Goal: Task Accomplishment & Management: Manage account settings

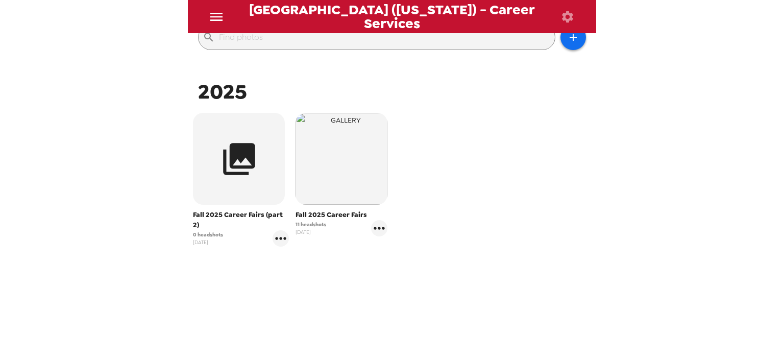
scroll to position [134, 0]
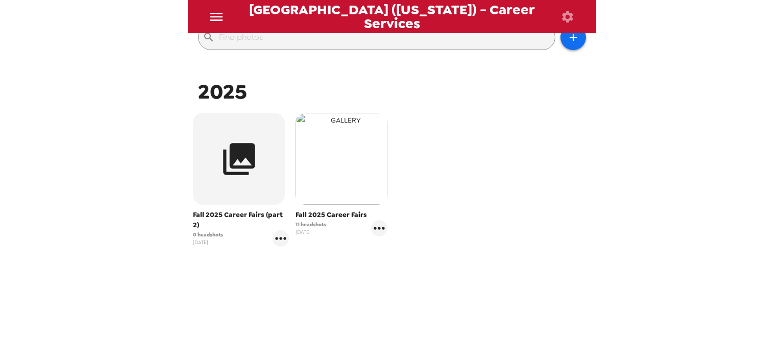
click at [338, 167] on img "button" at bounding box center [342, 159] width 92 height 92
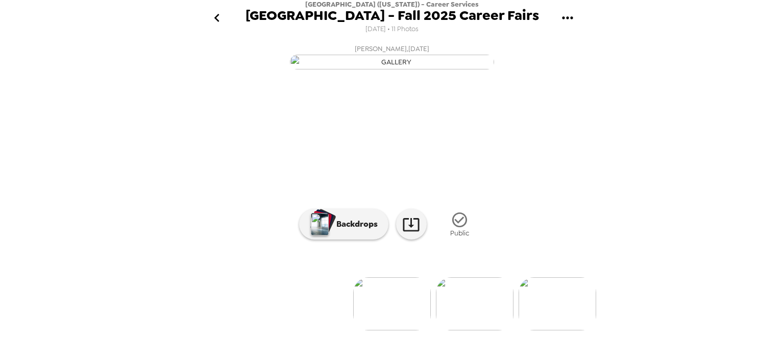
click at [565, 16] on icon "gallery menu" at bounding box center [568, 18] width 16 height 16
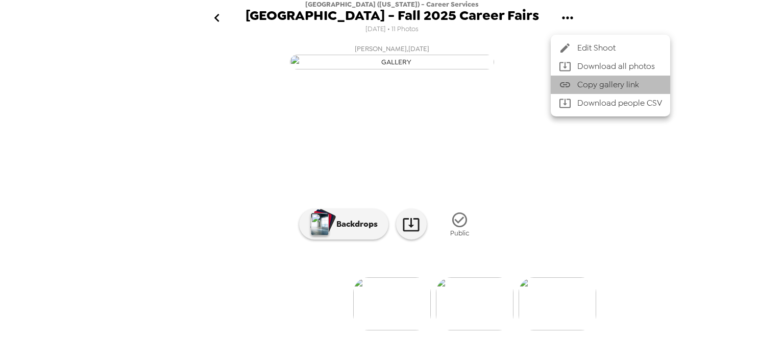
click at [609, 91] on span "Copy gallery link" at bounding box center [620, 85] width 85 height 12
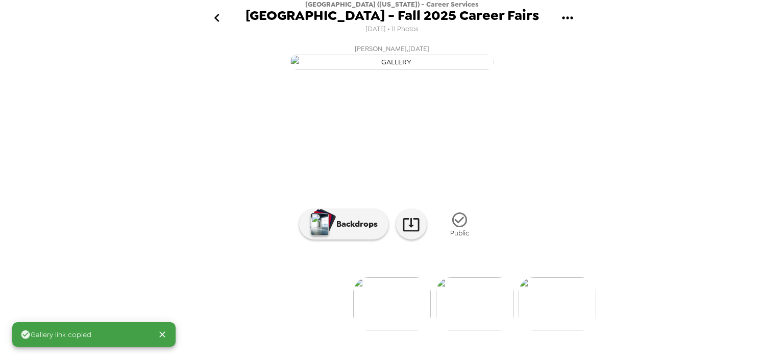
click at [216, 14] on icon "go back" at bounding box center [217, 18] width 16 height 16
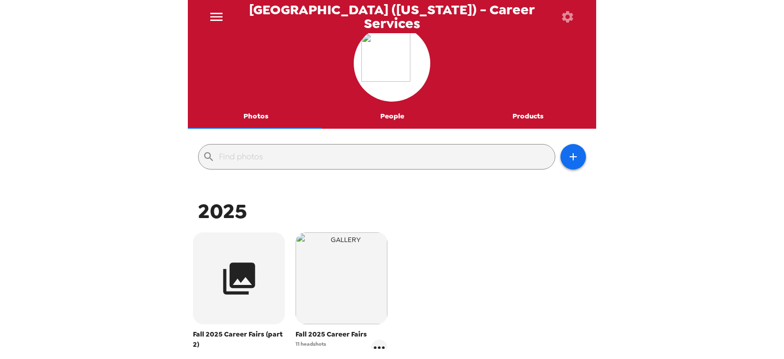
scroll to position [9, 0]
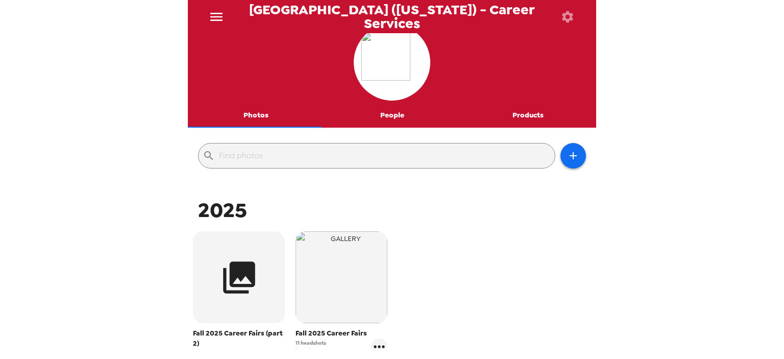
click at [496, 220] on div "2025" at bounding box center [391, 210] width 403 height 27
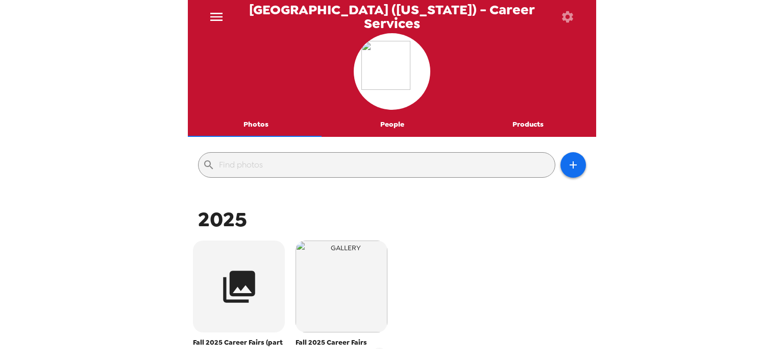
click at [572, 16] on icon "button" at bounding box center [567, 16] width 11 height 11
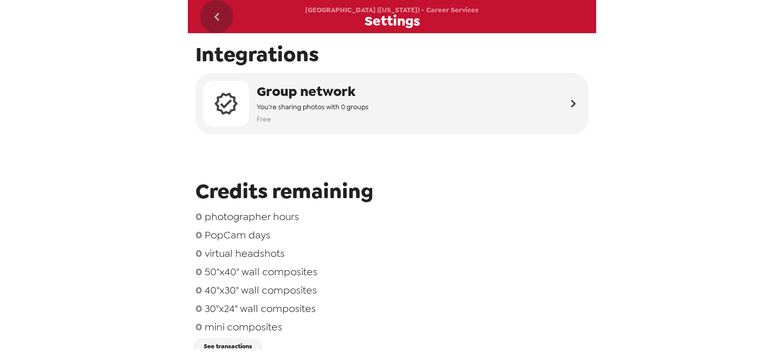
click at [213, 16] on icon "go back" at bounding box center [217, 17] width 16 height 16
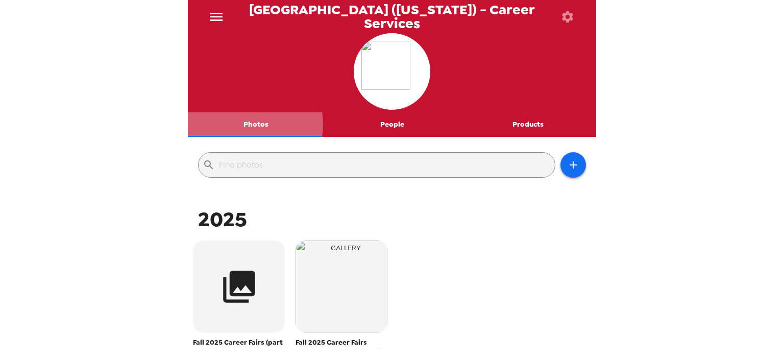
click at [252, 124] on button "Photos" at bounding box center [256, 124] width 136 height 25
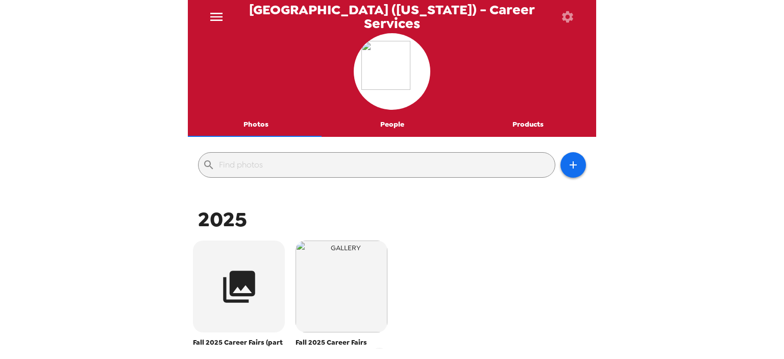
click at [213, 16] on icon "menu" at bounding box center [216, 17] width 12 height 8
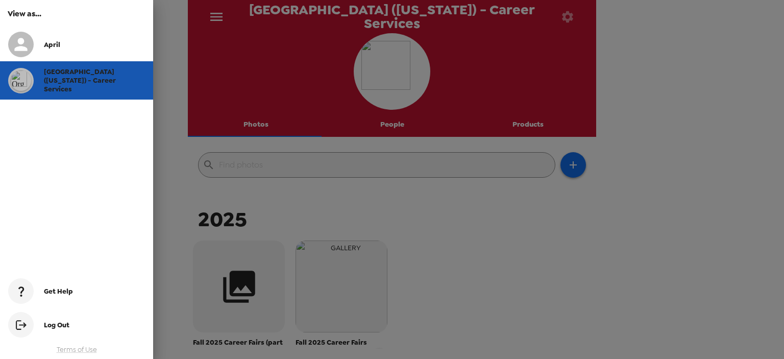
click at [67, 79] on span "[GEOGRAPHIC_DATA] ([US_STATE]) - Career Services" at bounding box center [80, 80] width 72 height 26
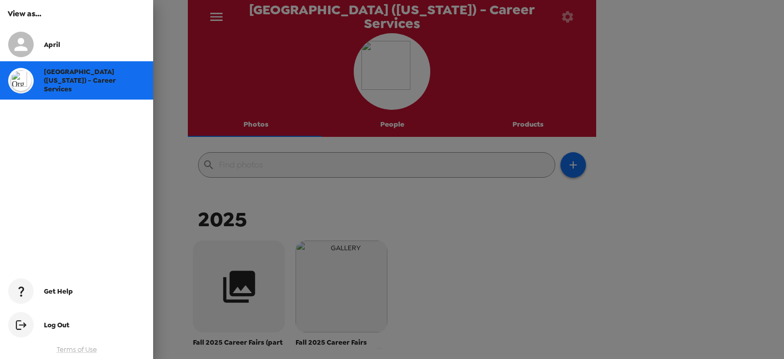
click at [570, 14] on div at bounding box center [392, 179] width 784 height 359
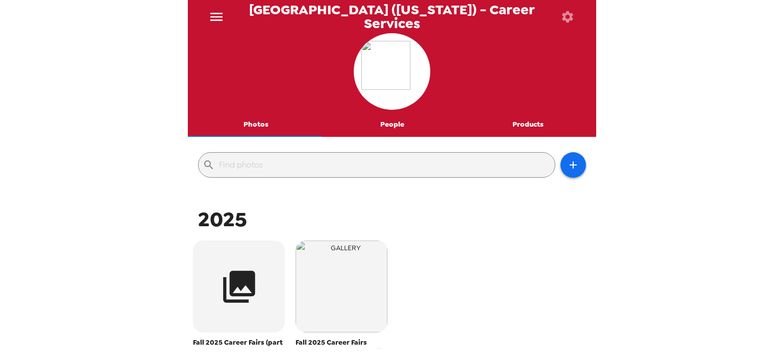
click at [570, 14] on icon "button" at bounding box center [567, 16] width 11 height 11
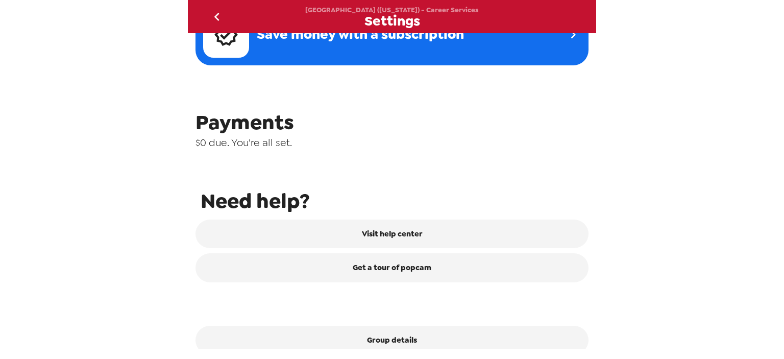
scroll to position [436, 0]
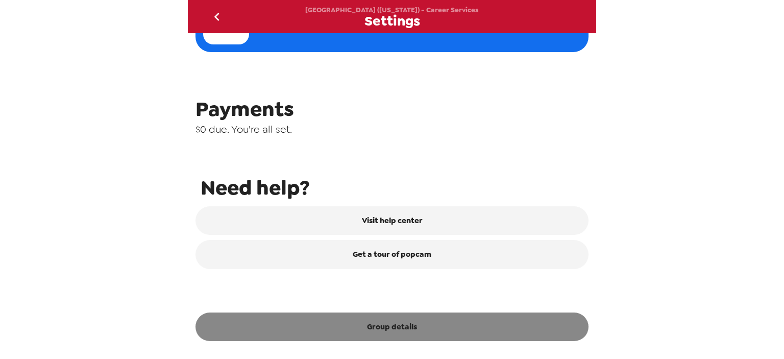
click at [407, 326] on button "Group details" at bounding box center [392, 327] width 393 height 29
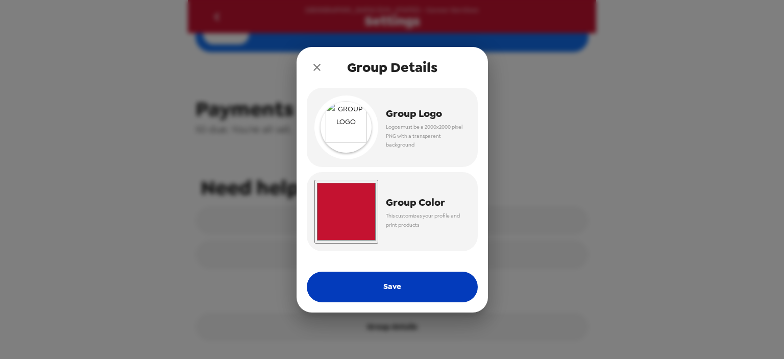
click at [371, 291] on button "Save" at bounding box center [392, 287] width 171 height 31
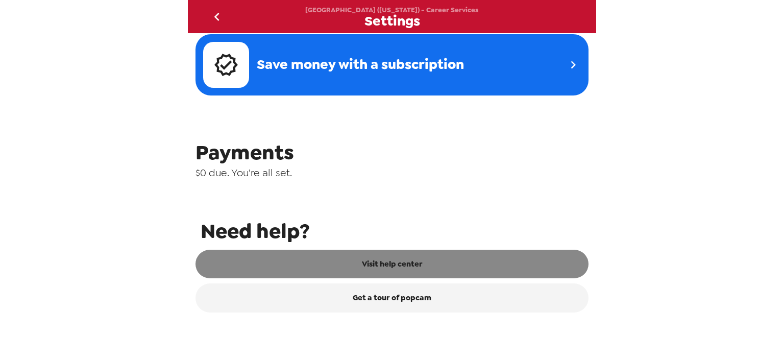
click at [379, 264] on link "Visit help center" at bounding box center [392, 264] width 393 height 29
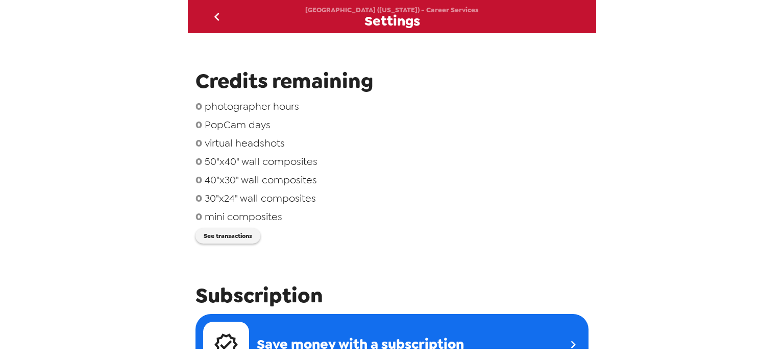
scroll to position [40, 0]
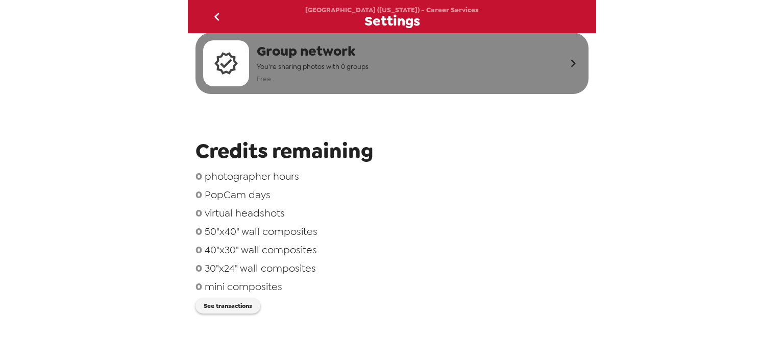
click at [571, 64] on icon "button" at bounding box center [573, 64] width 5 height 8
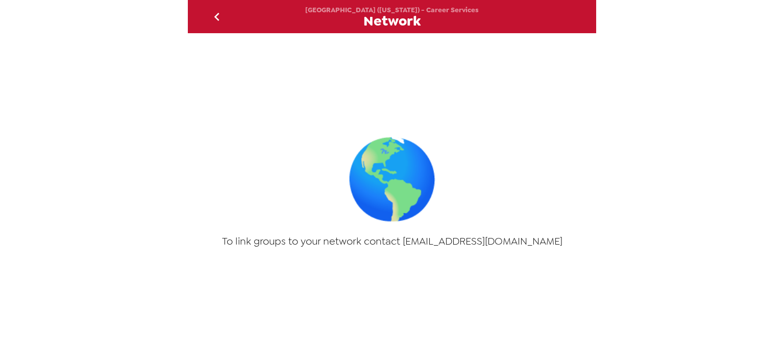
click at [214, 18] on icon "go back" at bounding box center [217, 17] width 16 height 16
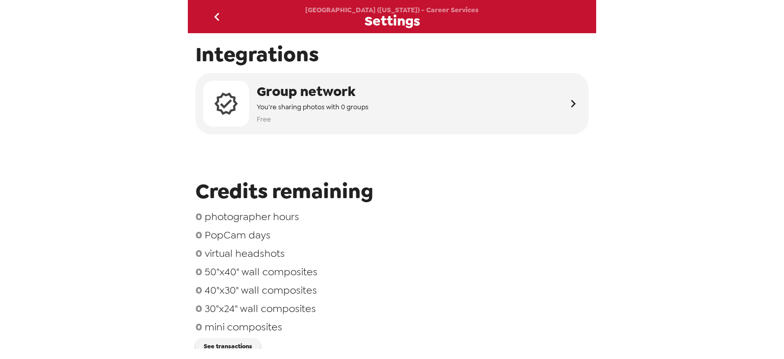
click at [214, 18] on icon "go back" at bounding box center [217, 17] width 16 height 16
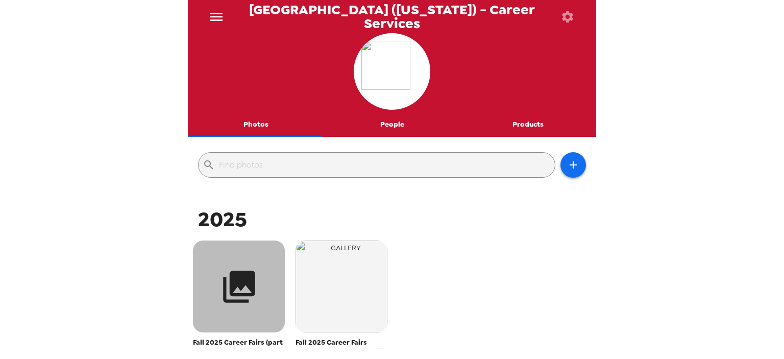
click at [243, 280] on icon "button" at bounding box center [239, 287] width 32 height 32
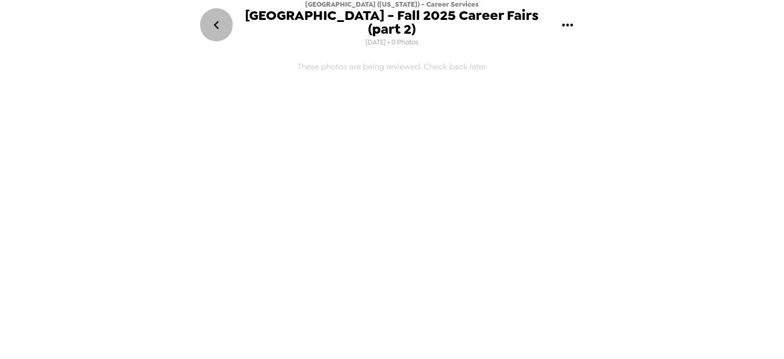
click at [218, 21] on icon "go back" at bounding box center [216, 25] width 5 height 8
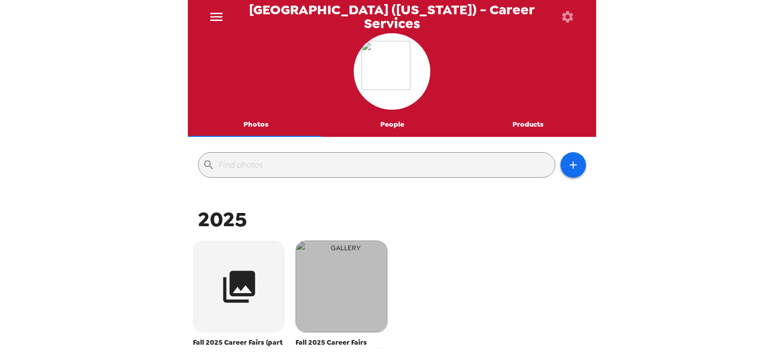
click at [343, 294] on img "button" at bounding box center [342, 287] width 92 height 92
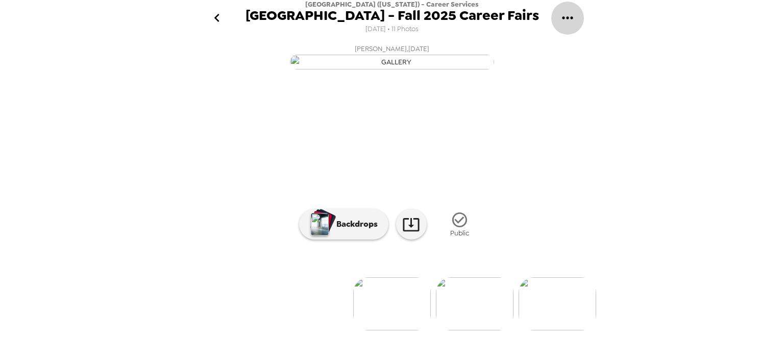
click at [563, 18] on icon "gallery menu" at bounding box center [567, 17] width 11 height 3
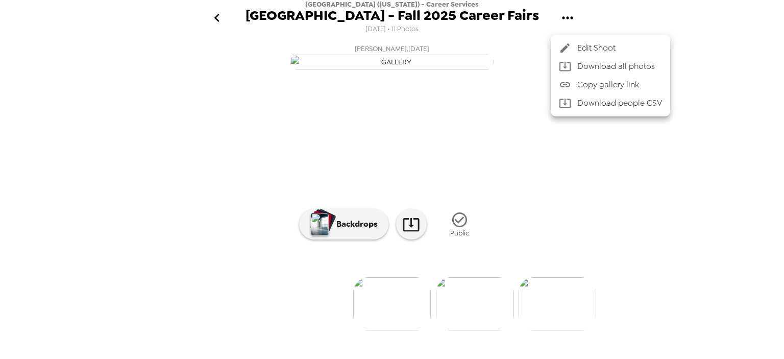
click at [585, 46] on span "Edit Shoot" at bounding box center [620, 48] width 85 height 12
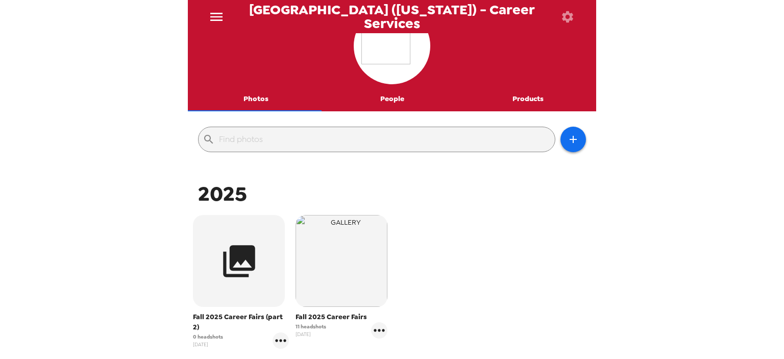
scroll to position [26, 0]
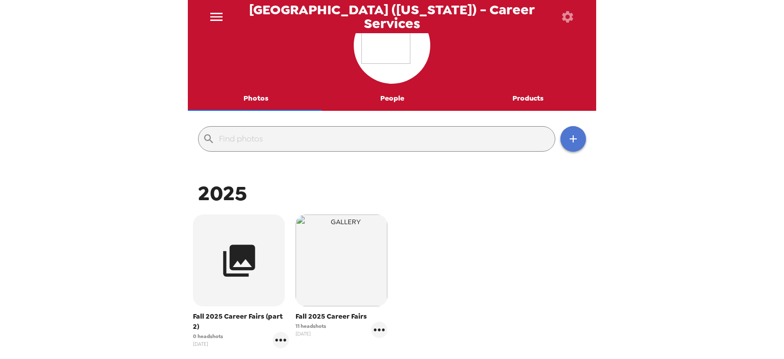
click at [567, 137] on icon "button" at bounding box center [573, 139] width 12 height 12
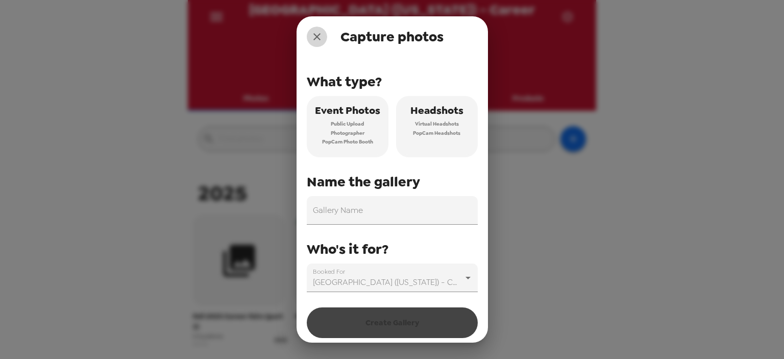
click at [317, 40] on icon "close" at bounding box center [317, 37] width 12 height 12
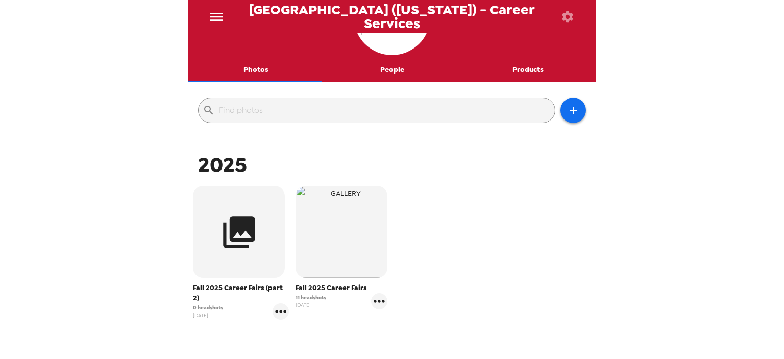
scroll to position [0, 0]
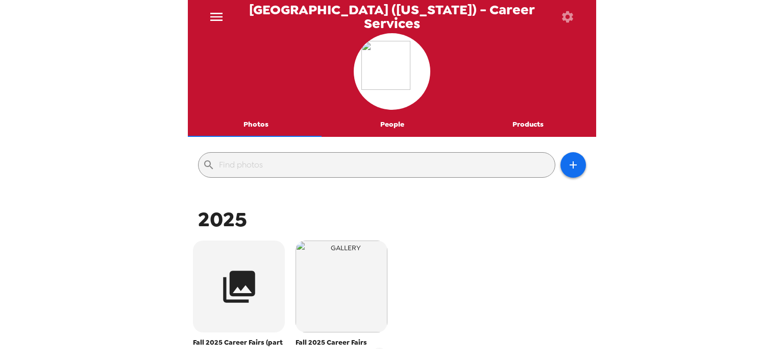
click at [220, 18] on icon "menu" at bounding box center [216, 17] width 16 height 16
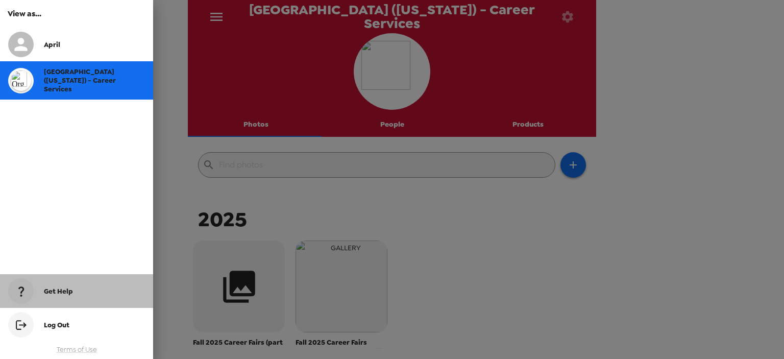
click at [61, 289] on span "Get Help" at bounding box center [58, 291] width 29 height 9
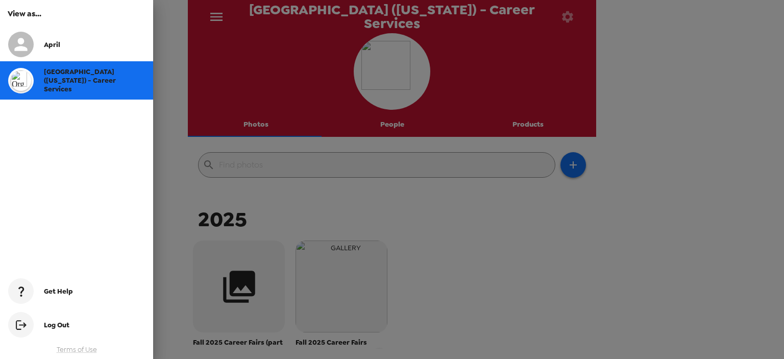
click at [437, 246] on div at bounding box center [392, 179] width 784 height 359
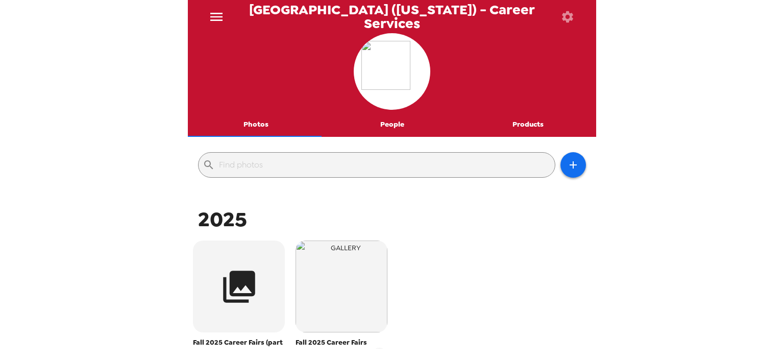
scroll to position [134, 0]
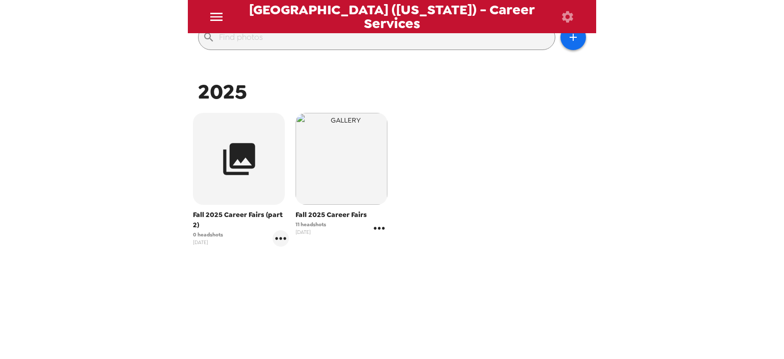
click at [376, 232] on icon "gallery menu" at bounding box center [379, 228] width 16 height 16
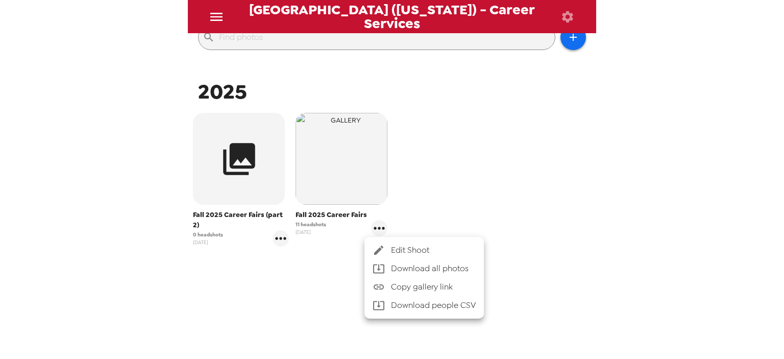
click at [481, 192] on div at bounding box center [392, 179] width 784 height 359
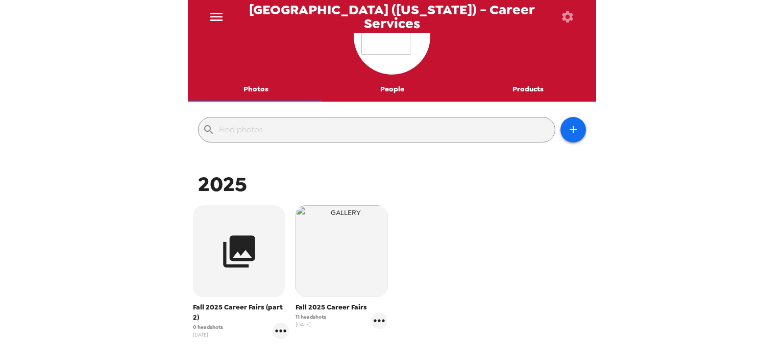
scroll to position [21, 0]
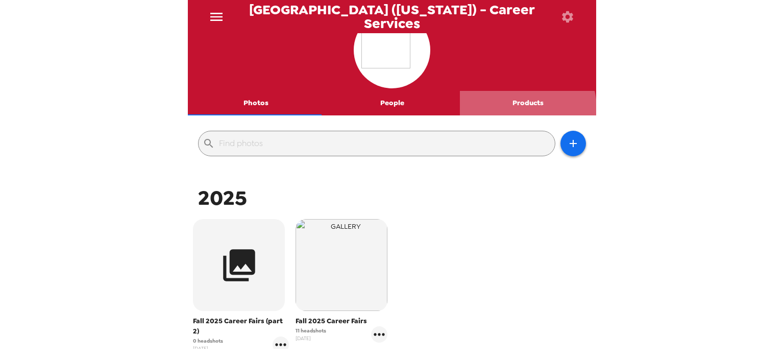
click at [516, 108] on button "Products" at bounding box center [528, 103] width 136 height 25
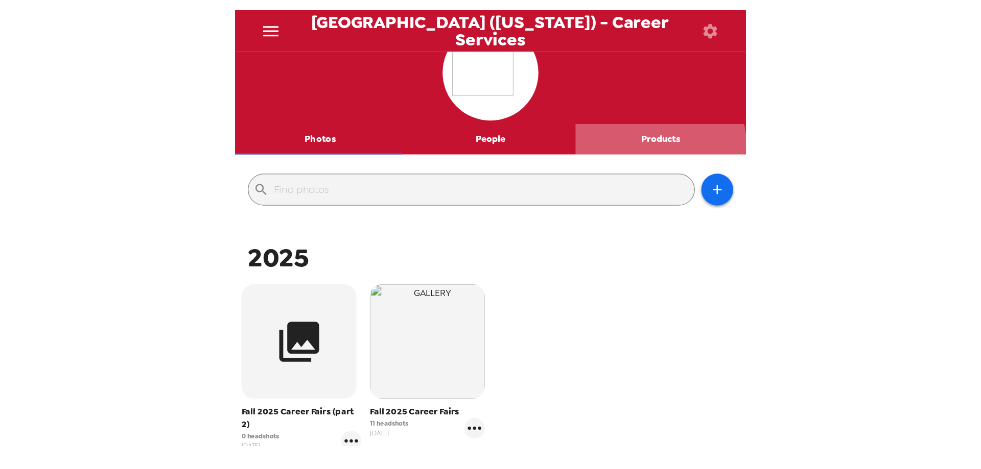
scroll to position [0, 0]
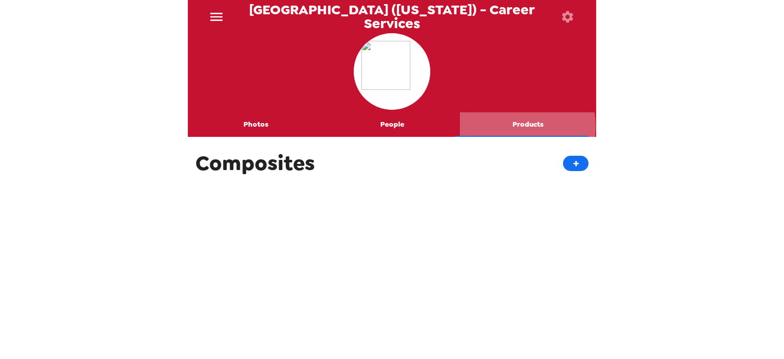
click at [509, 126] on button "Products" at bounding box center [528, 124] width 136 height 25
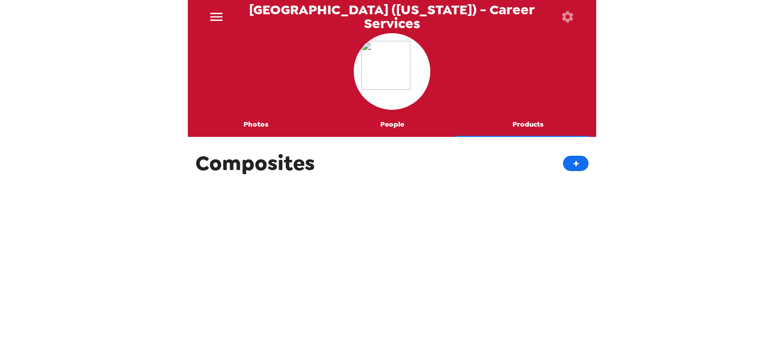
click at [243, 127] on button "Photos" at bounding box center [256, 124] width 136 height 25
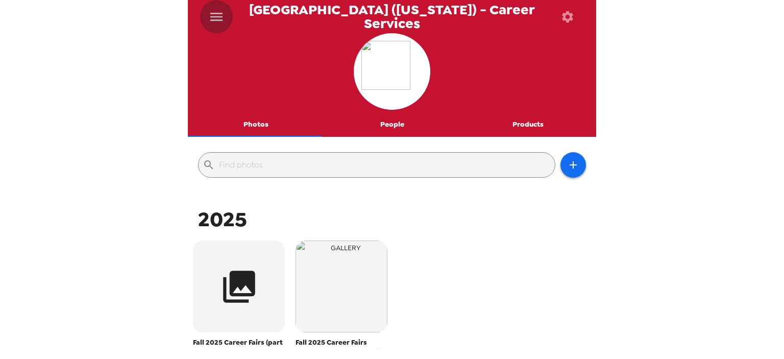
click at [213, 15] on icon "menu" at bounding box center [216, 17] width 16 height 16
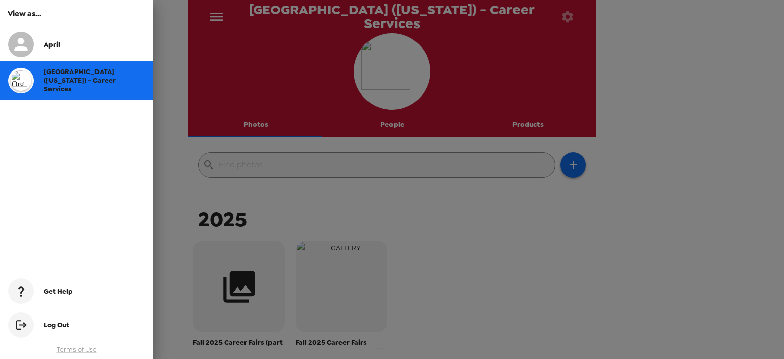
click at [570, 18] on div at bounding box center [392, 179] width 784 height 359
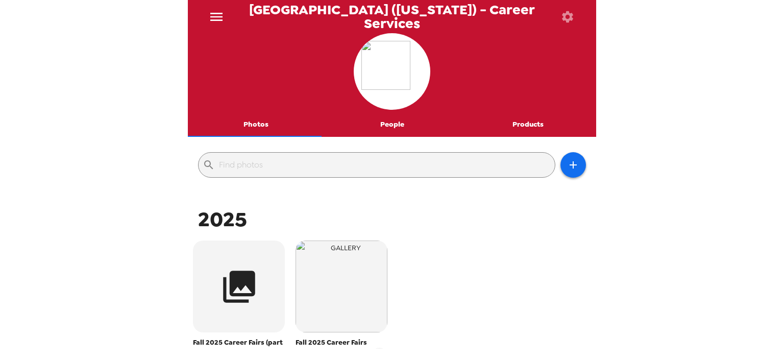
click at [570, 18] on icon "button" at bounding box center [567, 16] width 11 height 11
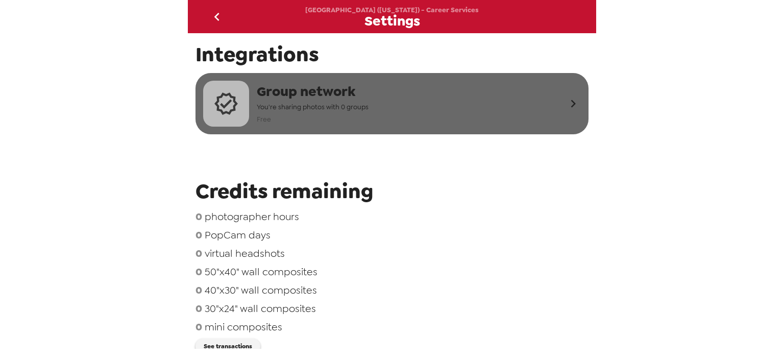
click at [568, 101] on icon "button" at bounding box center [573, 103] width 15 height 15
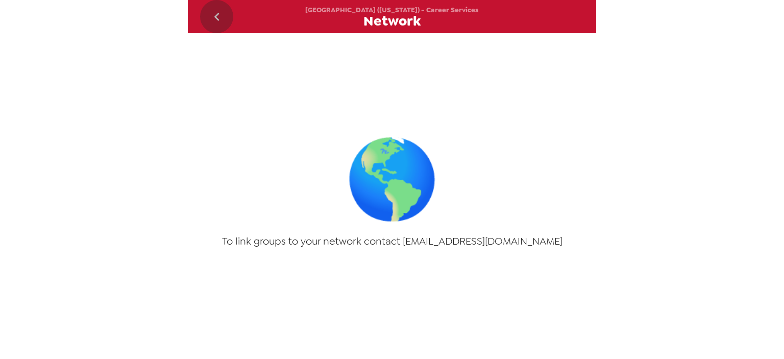
click at [210, 17] on icon "go back" at bounding box center [217, 17] width 16 height 16
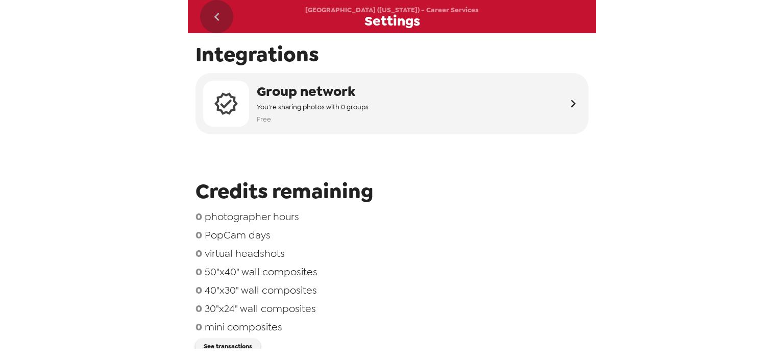
click at [210, 17] on icon "go back" at bounding box center [217, 17] width 16 height 16
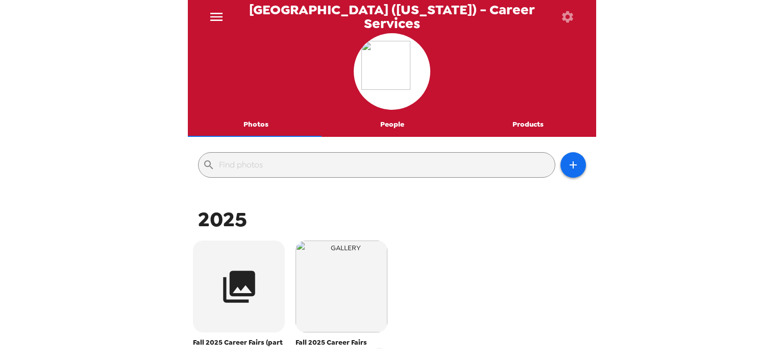
click at [80, 71] on div "Miami University (Ohio) - Career Services Photos People Products ​ 2025 Fall 20…" at bounding box center [392, 179] width 784 height 359
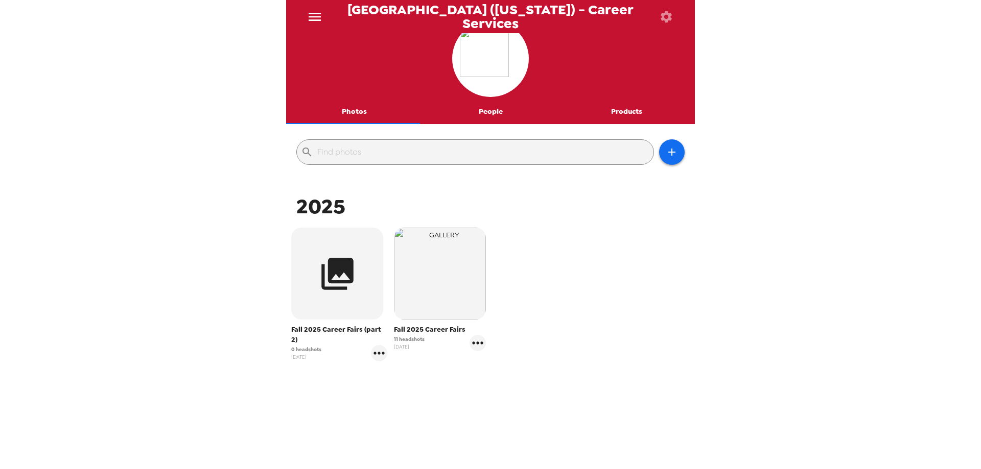
scroll to position [25, 0]
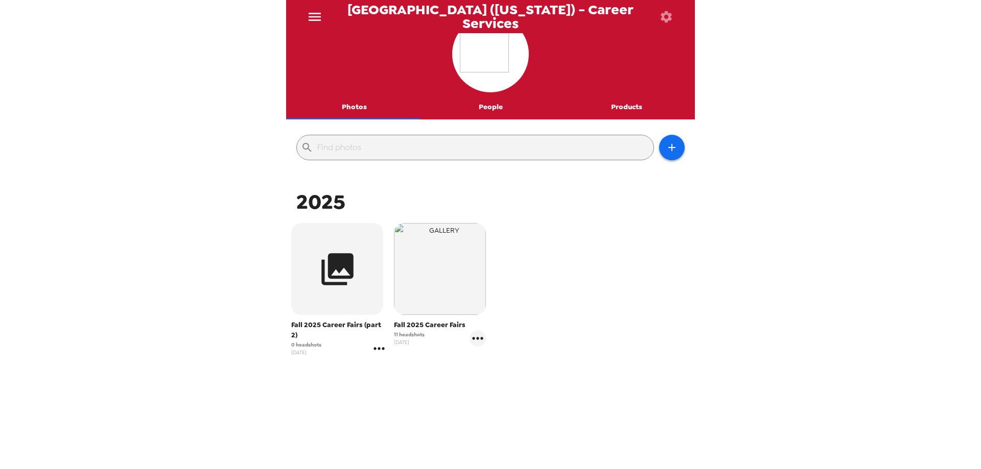
click at [371, 345] on icon "gallery menu" at bounding box center [379, 349] width 16 height 16
click at [611, 317] on div at bounding box center [490, 234] width 981 height 469
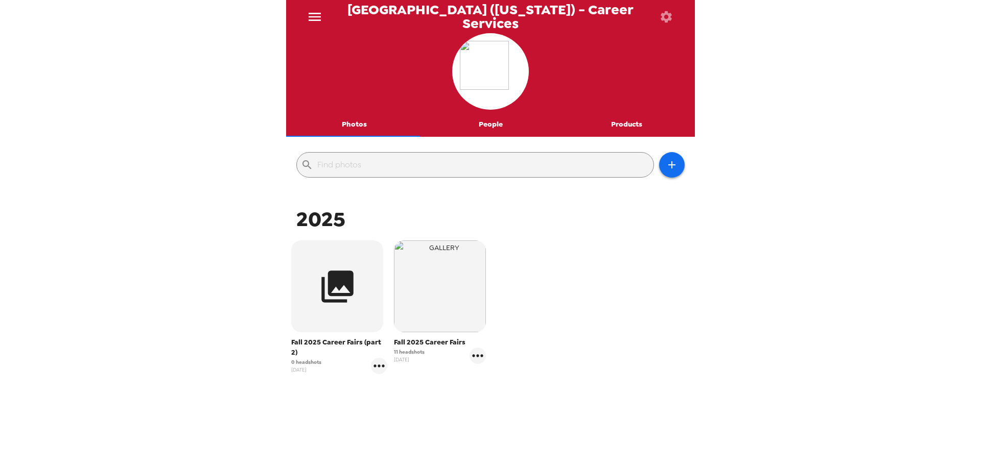
click at [373, 15] on span "[GEOGRAPHIC_DATA] ([US_STATE]) - Career Services" at bounding box center [490, 16] width 318 height 27
click at [315, 16] on icon "menu" at bounding box center [314, 17] width 12 height 8
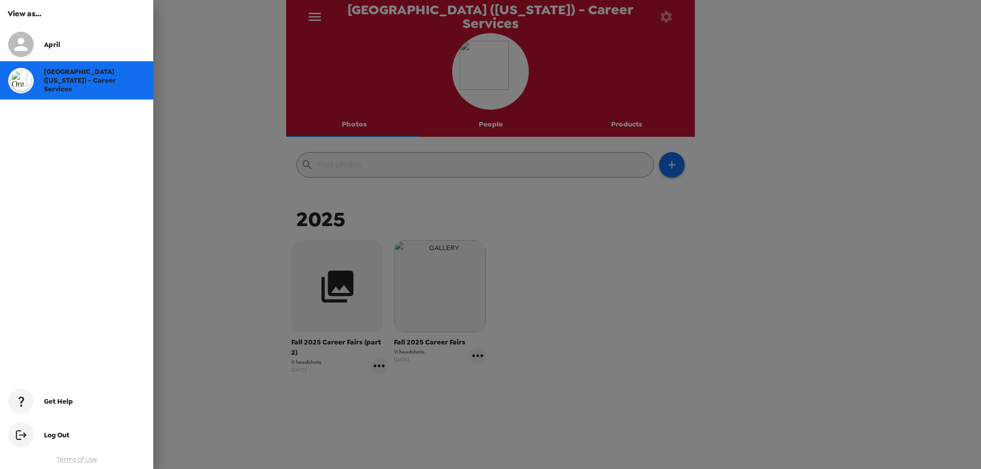
click at [66, 82] on span "[GEOGRAPHIC_DATA] ([US_STATE]) - Career Services" at bounding box center [80, 80] width 72 height 26
click at [672, 20] on div at bounding box center [490, 234] width 981 height 469
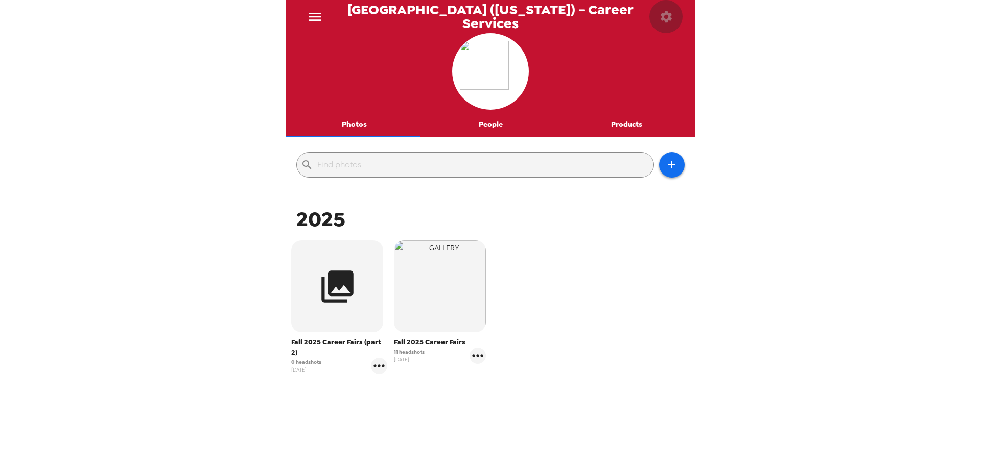
click at [667, 18] on icon "button" at bounding box center [666, 17] width 14 height 14
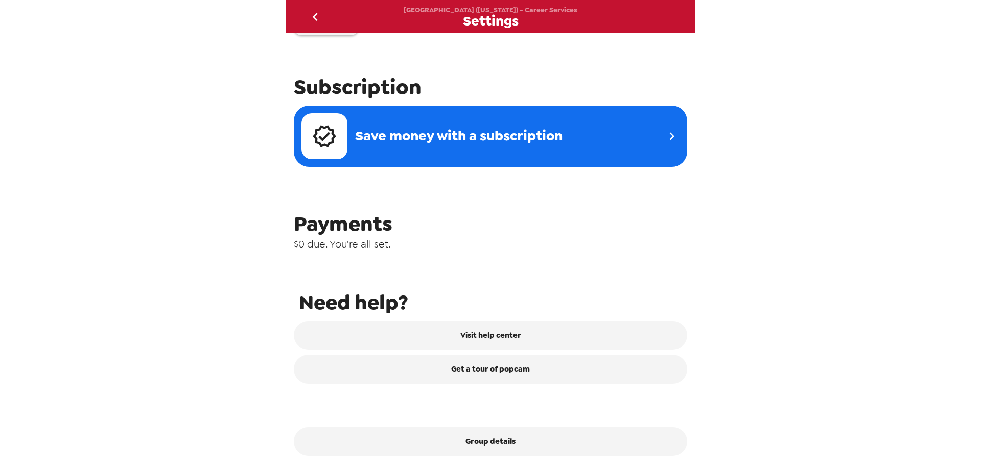
scroll to position [323, 0]
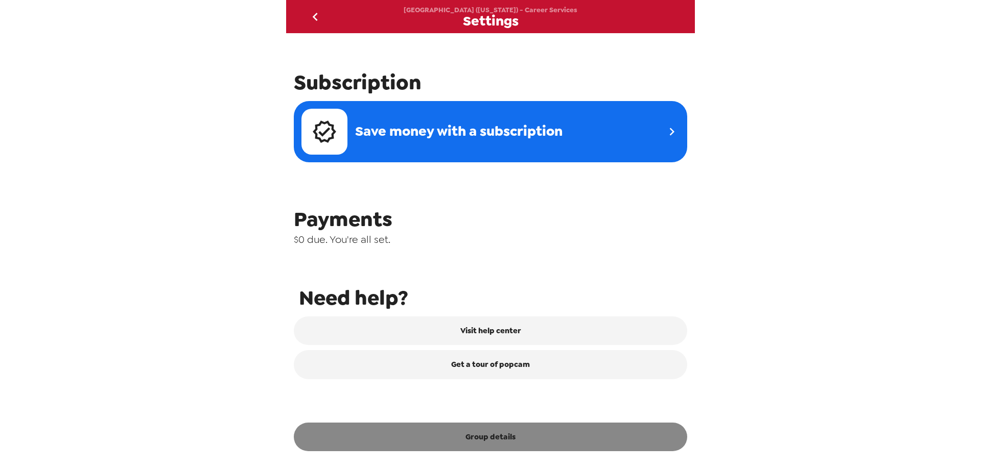
click at [490, 359] on button "Group details" at bounding box center [490, 437] width 393 height 29
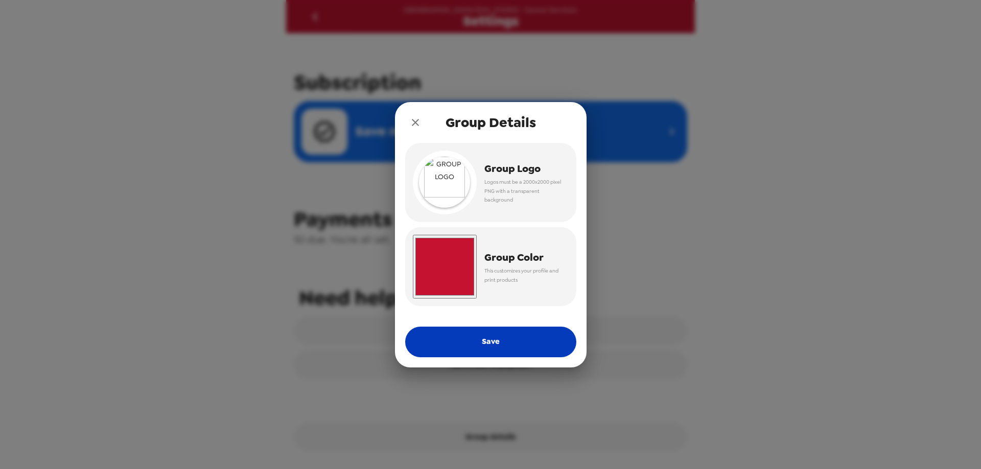
click at [492, 340] on button "Save" at bounding box center [490, 342] width 171 height 31
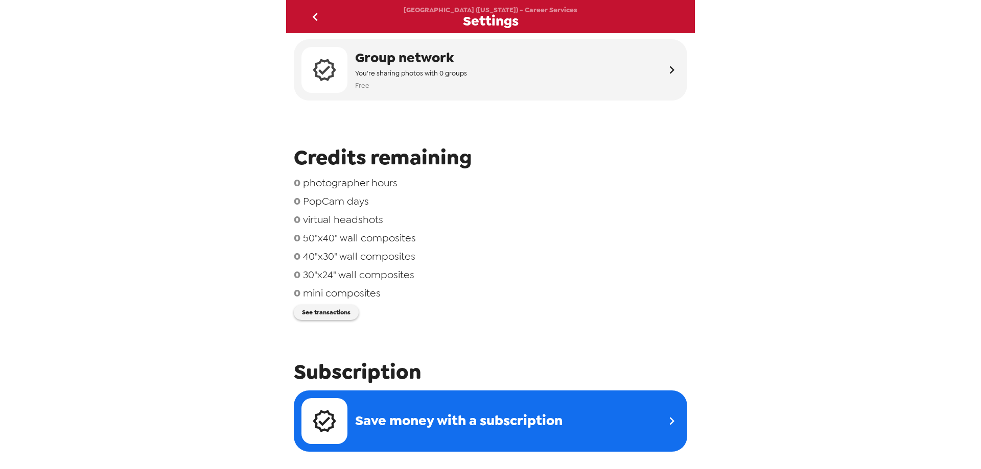
scroll to position [51, 0]
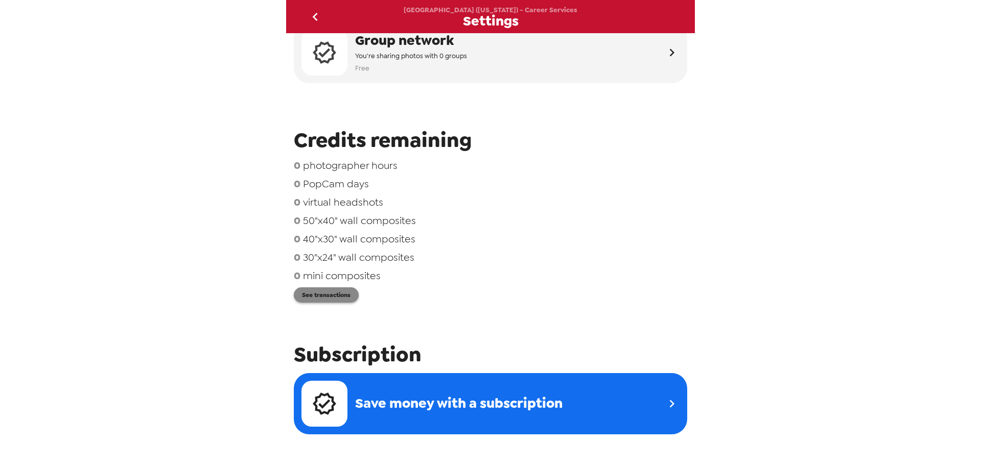
click at [327, 302] on button "See transactions" at bounding box center [326, 295] width 65 height 15
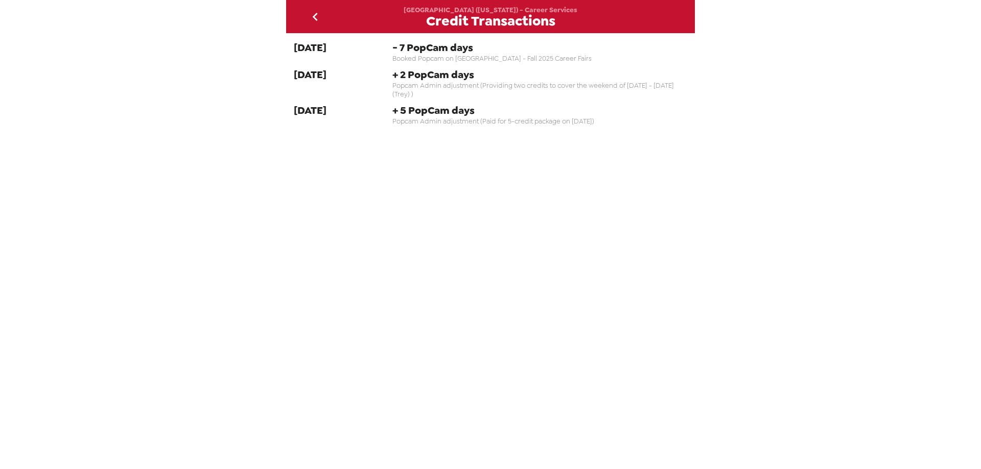
click at [316, 16] on icon "go back" at bounding box center [315, 17] width 16 height 16
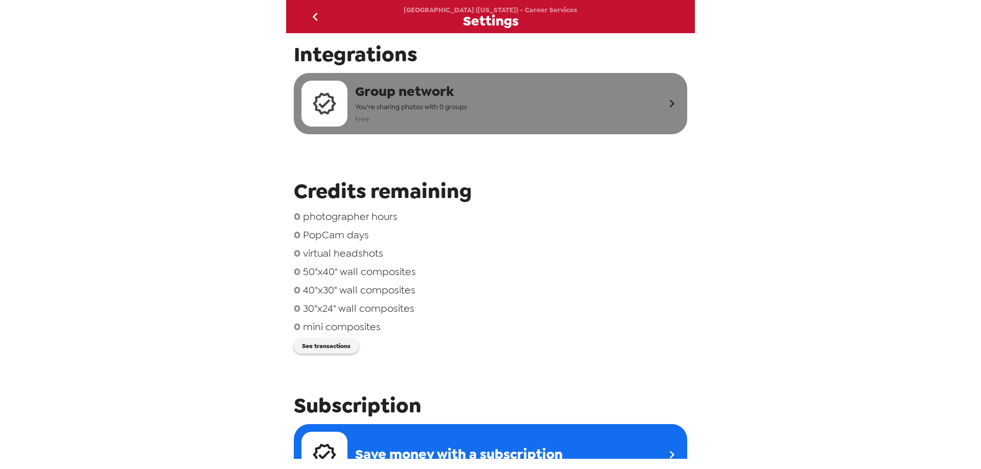
click at [654, 102] on div "Group network You're sharing photos with 0 groups Free" at bounding box center [482, 104] width 363 height 46
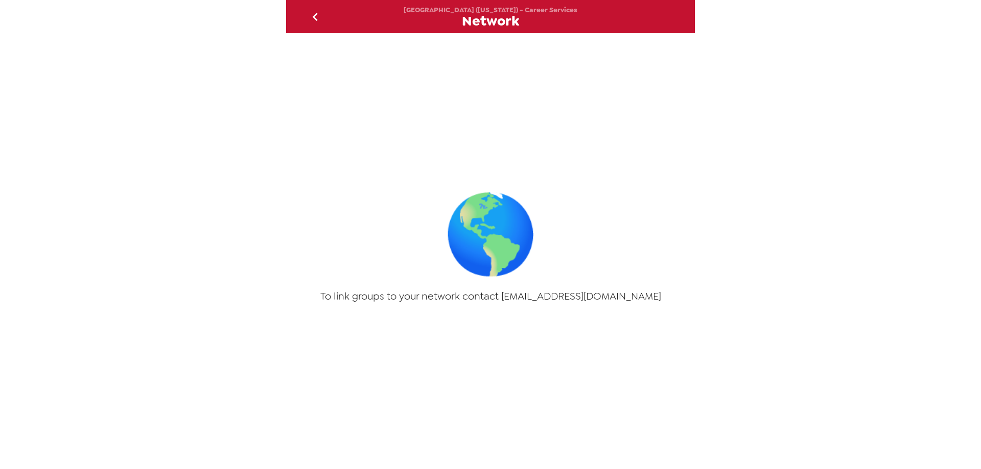
click at [307, 19] on icon "go back" at bounding box center [315, 17] width 16 height 16
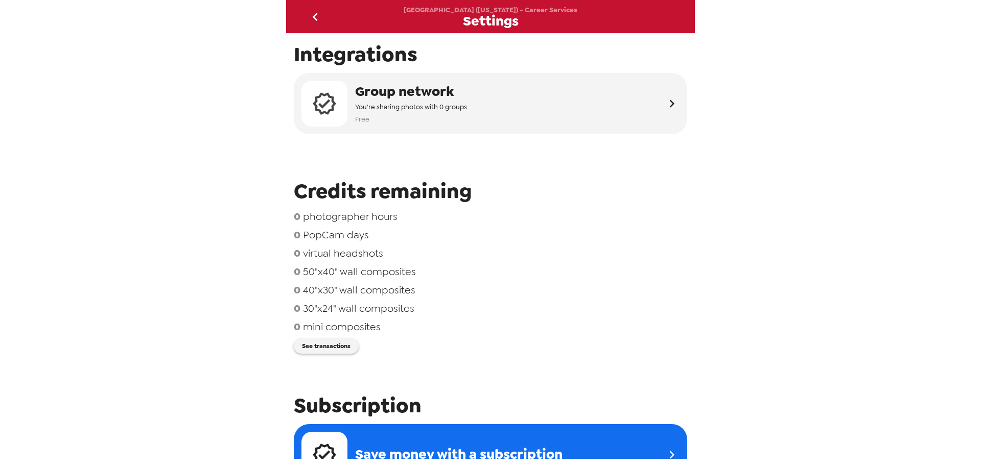
click at [313, 18] on icon "go back" at bounding box center [315, 17] width 16 height 16
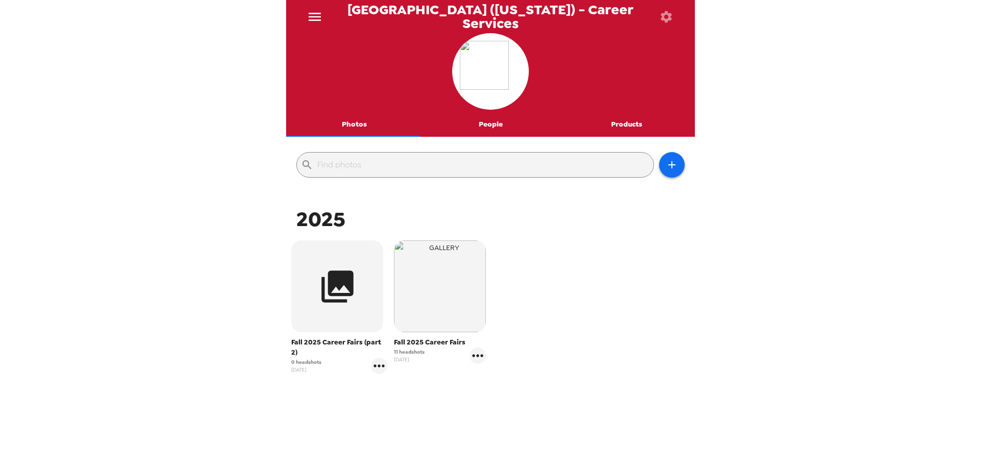
click at [635, 121] on button "Products" at bounding box center [626, 124] width 136 height 25
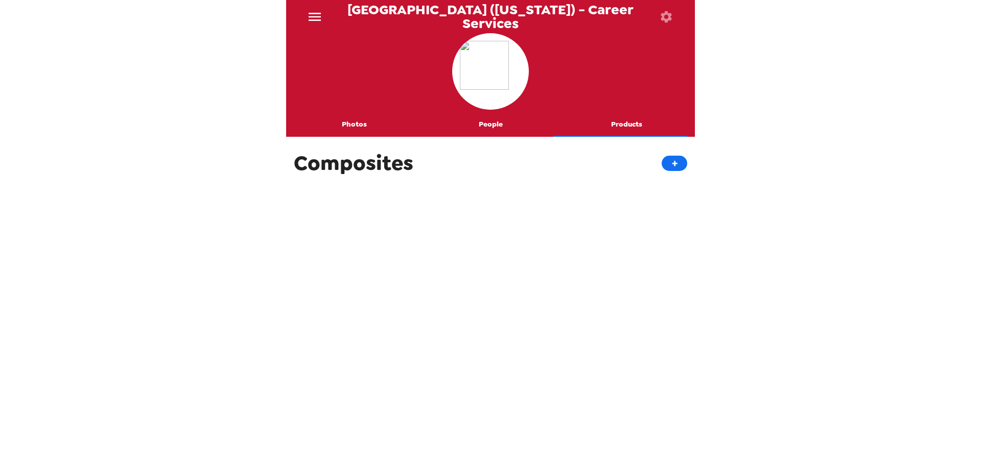
click at [474, 122] on button "People" at bounding box center [490, 124] width 136 height 25
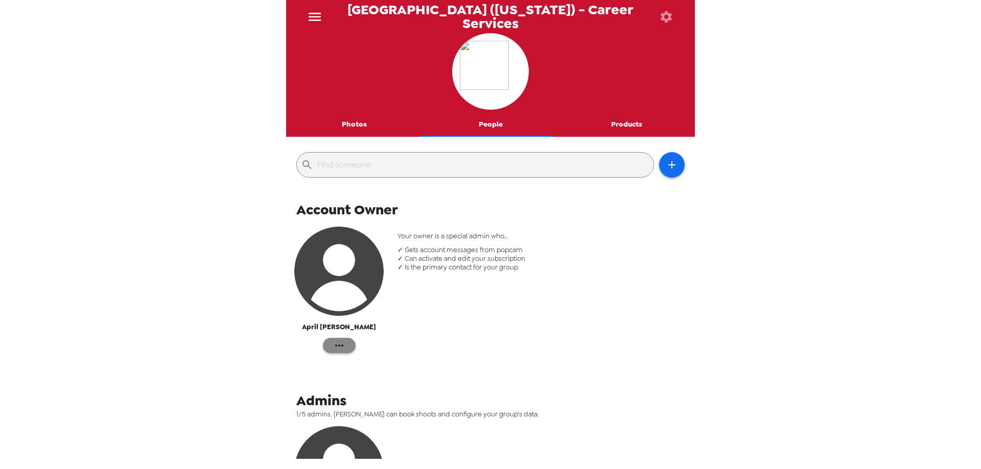
click at [336, 349] on icon "button" at bounding box center [339, 346] width 12 height 12
click at [488, 307] on div at bounding box center [490, 234] width 981 height 469
click at [348, 123] on button "Photos" at bounding box center [354, 124] width 136 height 25
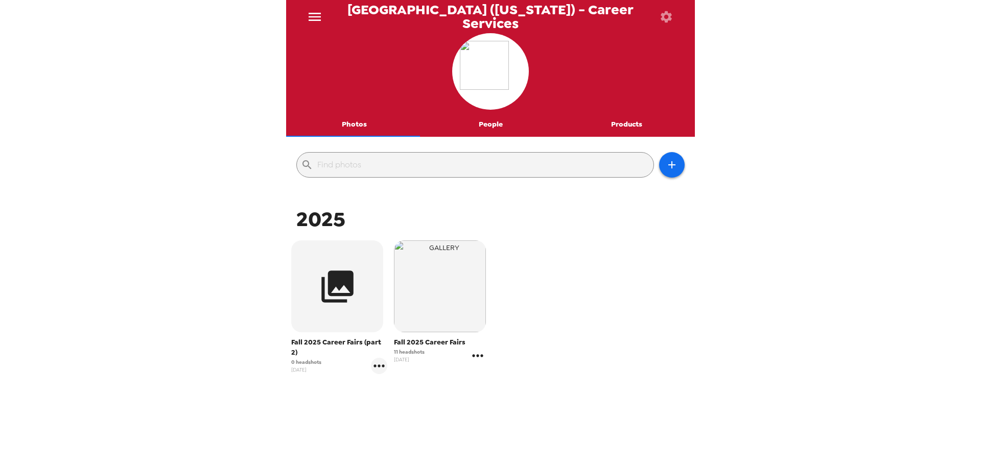
click at [477, 359] on icon "gallery menu" at bounding box center [477, 356] width 16 height 16
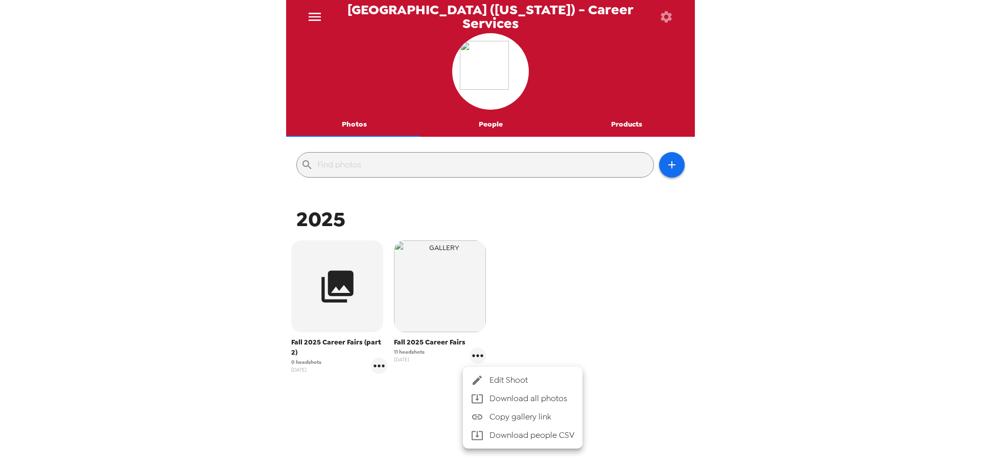
click at [511, 316] on div at bounding box center [490, 234] width 981 height 469
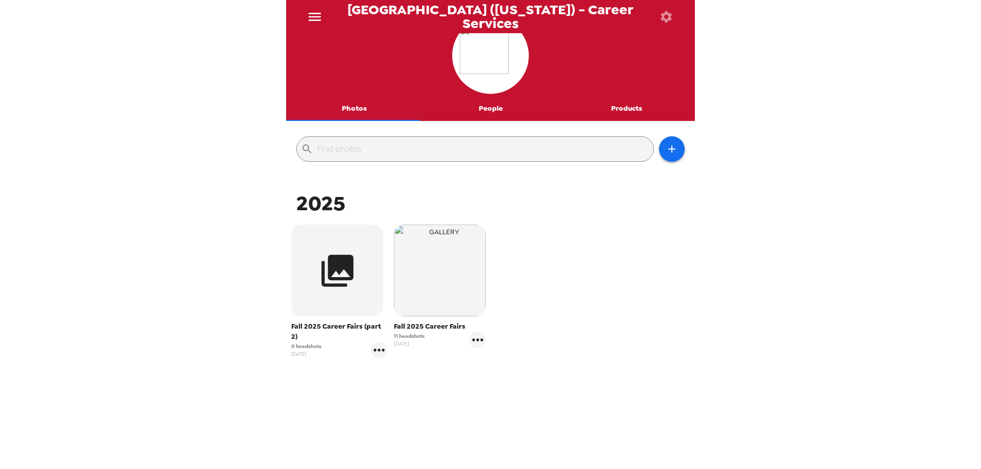
scroll to position [25, 0]
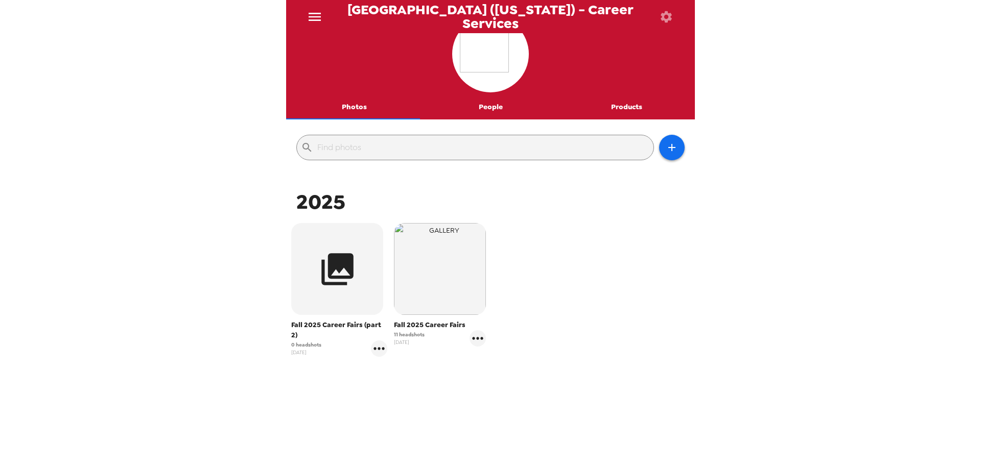
click at [318, 14] on icon "menu" at bounding box center [314, 17] width 16 height 16
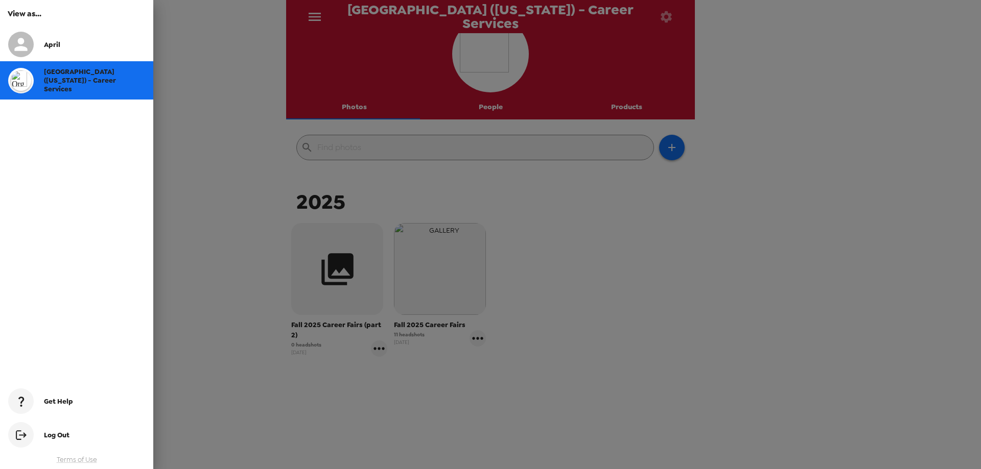
click at [221, 81] on div at bounding box center [490, 234] width 981 height 469
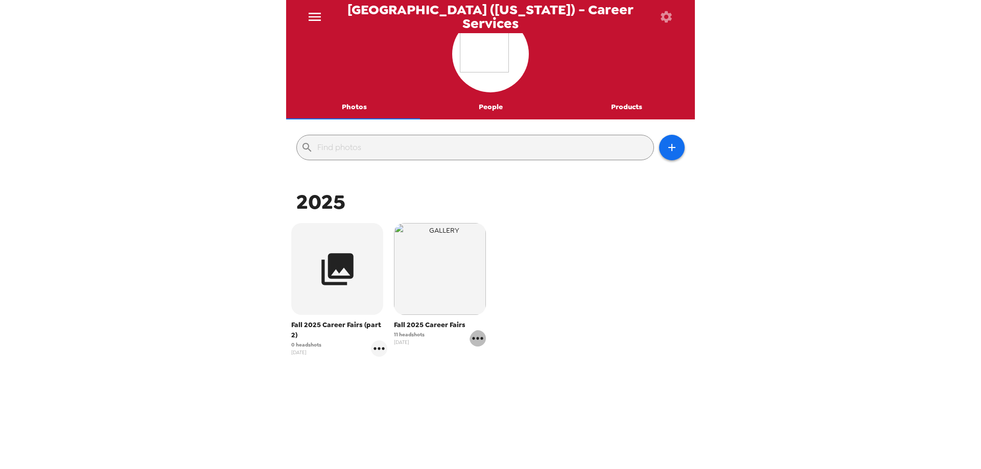
click at [471, 338] on icon "gallery menu" at bounding box center [477, 338] width 16 height 16
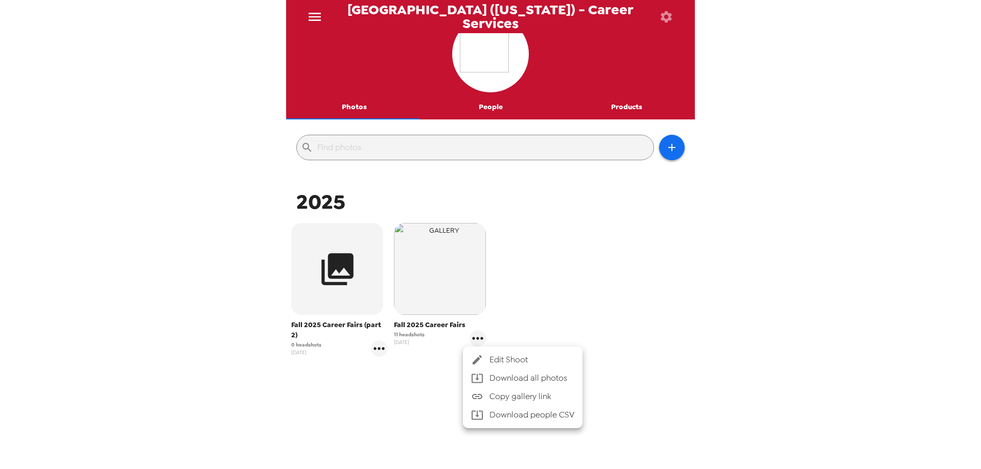
click at [501, 359] on span "Edit Shoot" at bounding box center [531, 360] width 85 height 12
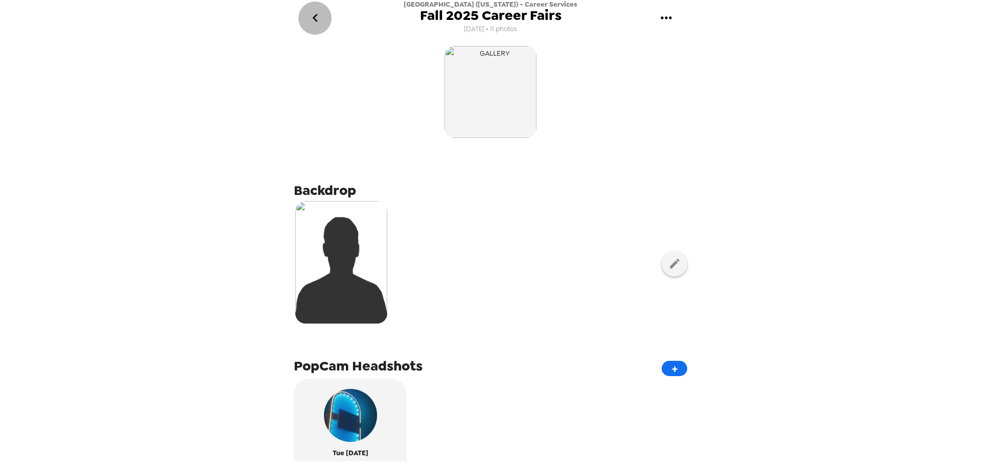
click at [317, 17] on icon "go back" at bounding box center [315, 18] width 16 height 16
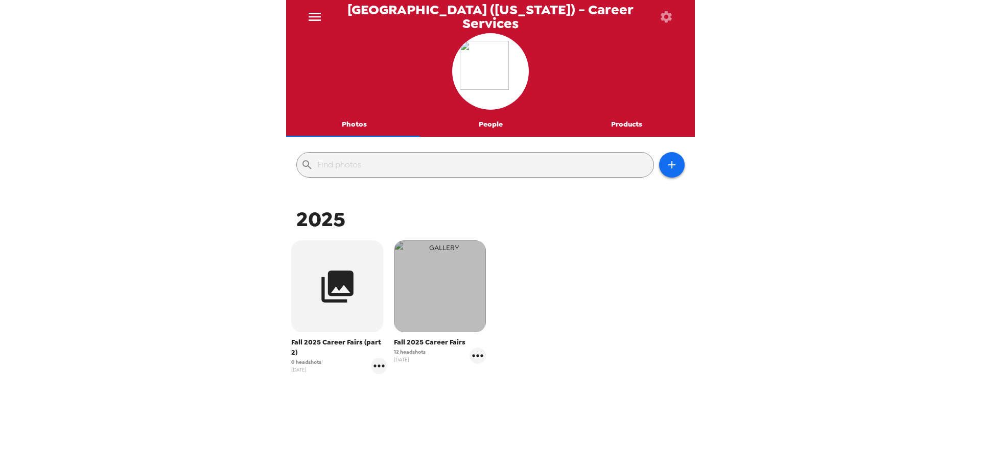
click at [427, 303] on img "button" at bounding box center [440, 287] width 92 height 92
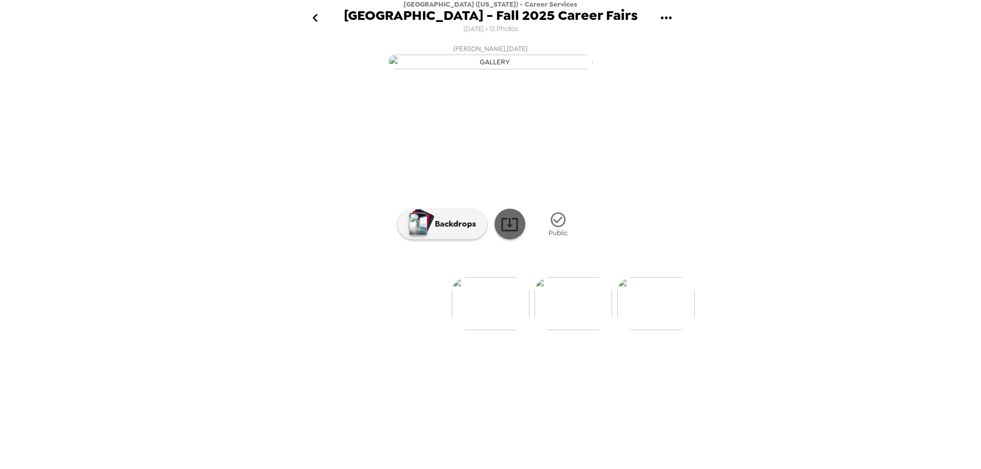
click at [507, 233] on icon at bounding box center [509, 225] width 18 height 18
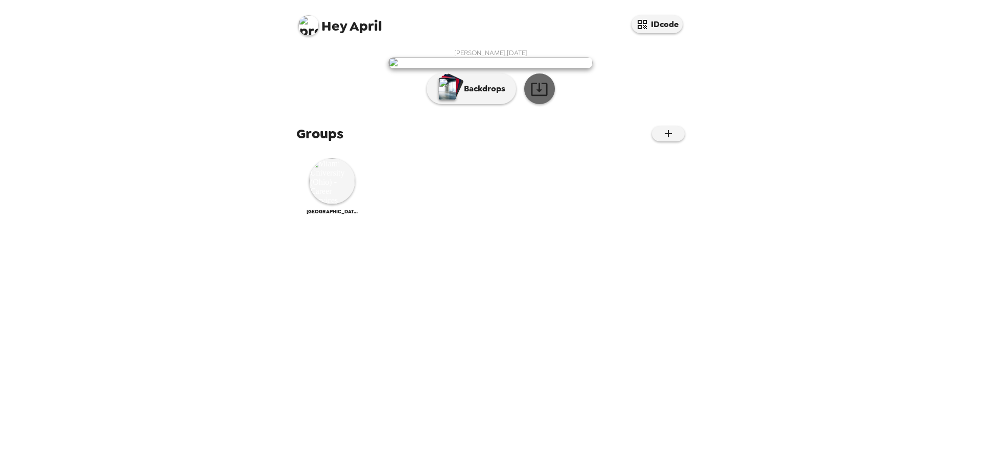
click at [530, 98] on icon "button" at bounding box center [539, 89] width 18 height 18
